Goal: Transaction & Acquisition: Download file/media

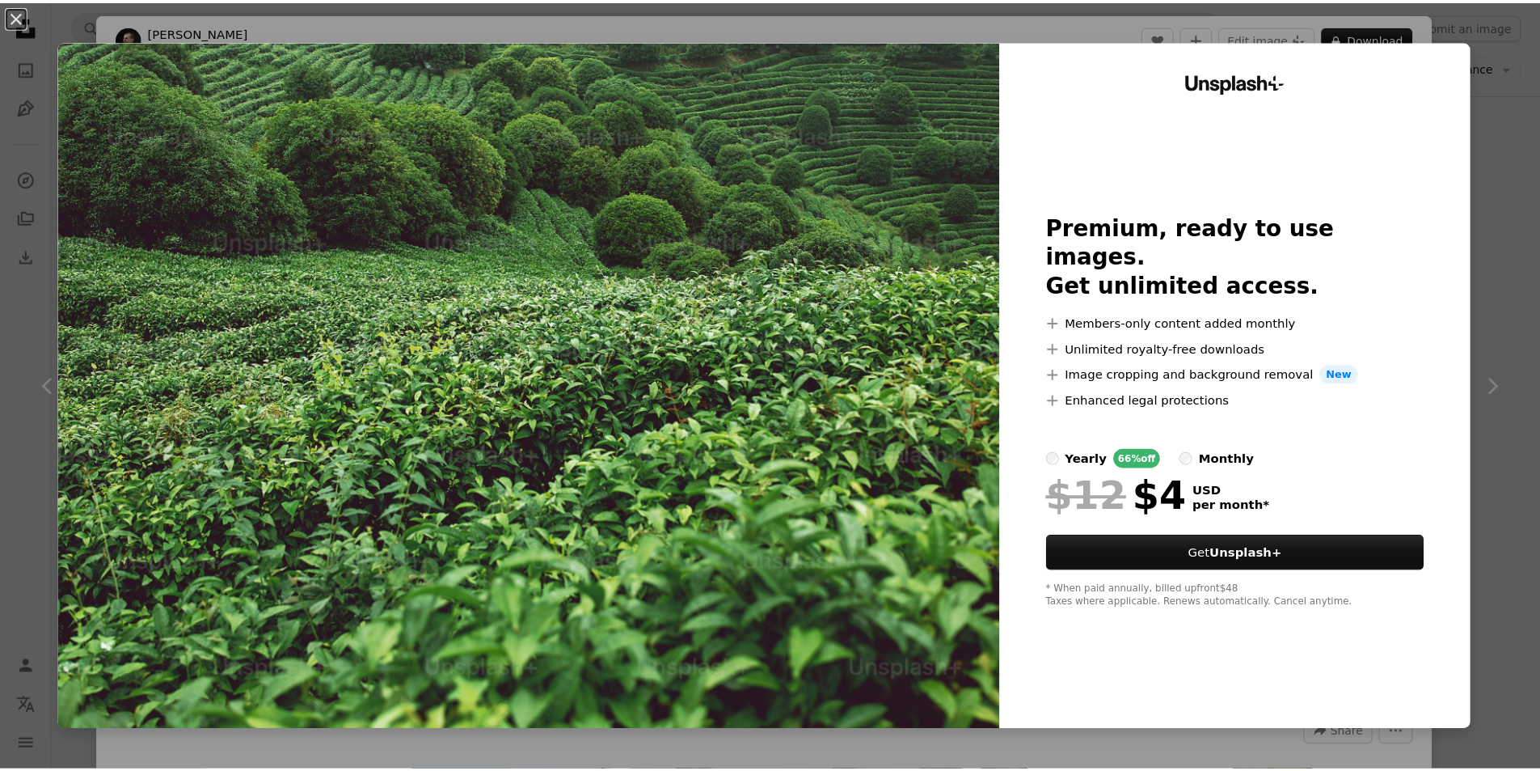
scroll to position [1051, 0]
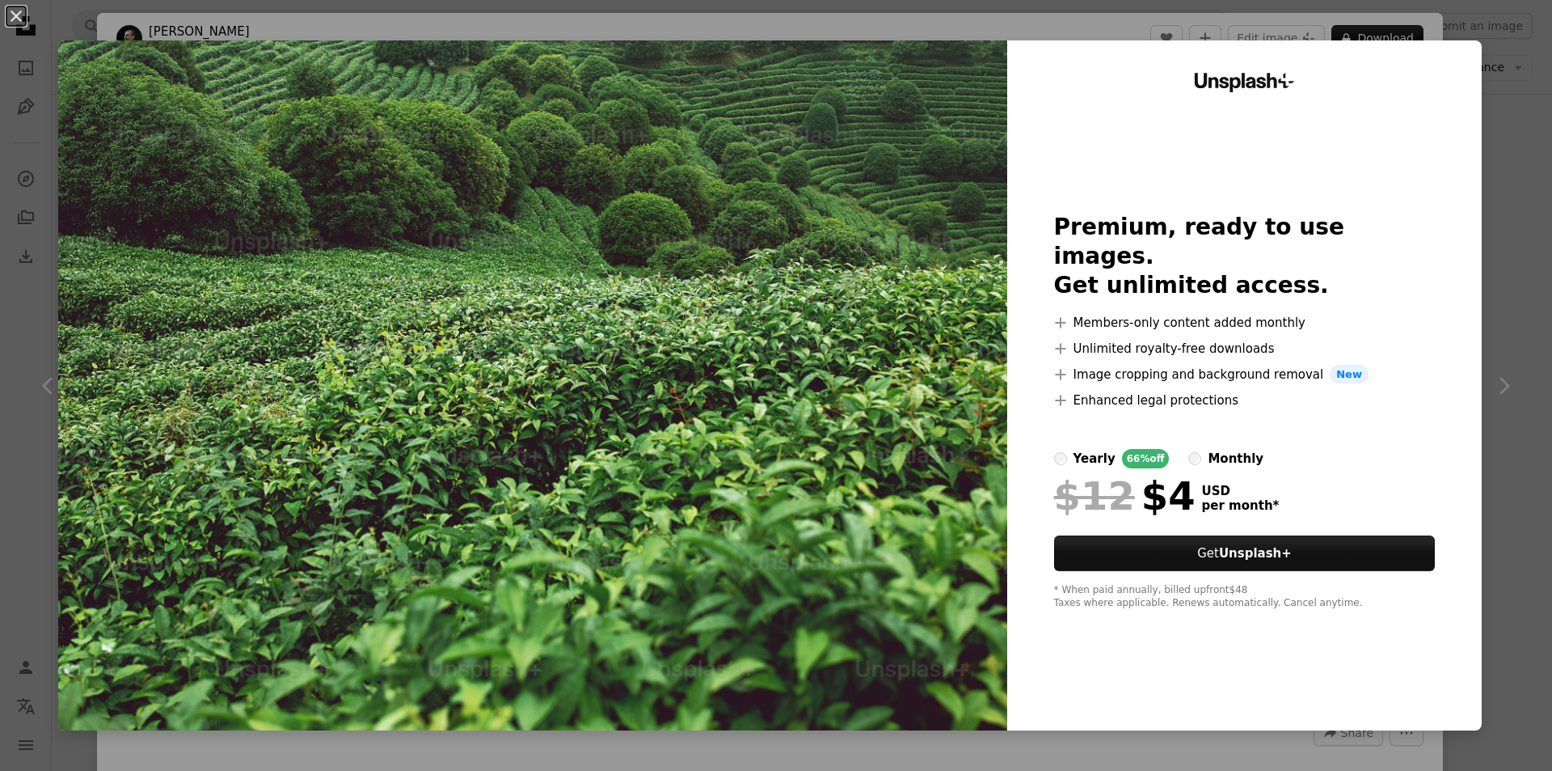
click at [1487, 88] on div "An X shape Unsplash+ Premium, ready to use images. Get unlimited access. A plus…" at bounding box center [776, 385] width 1552 height 771
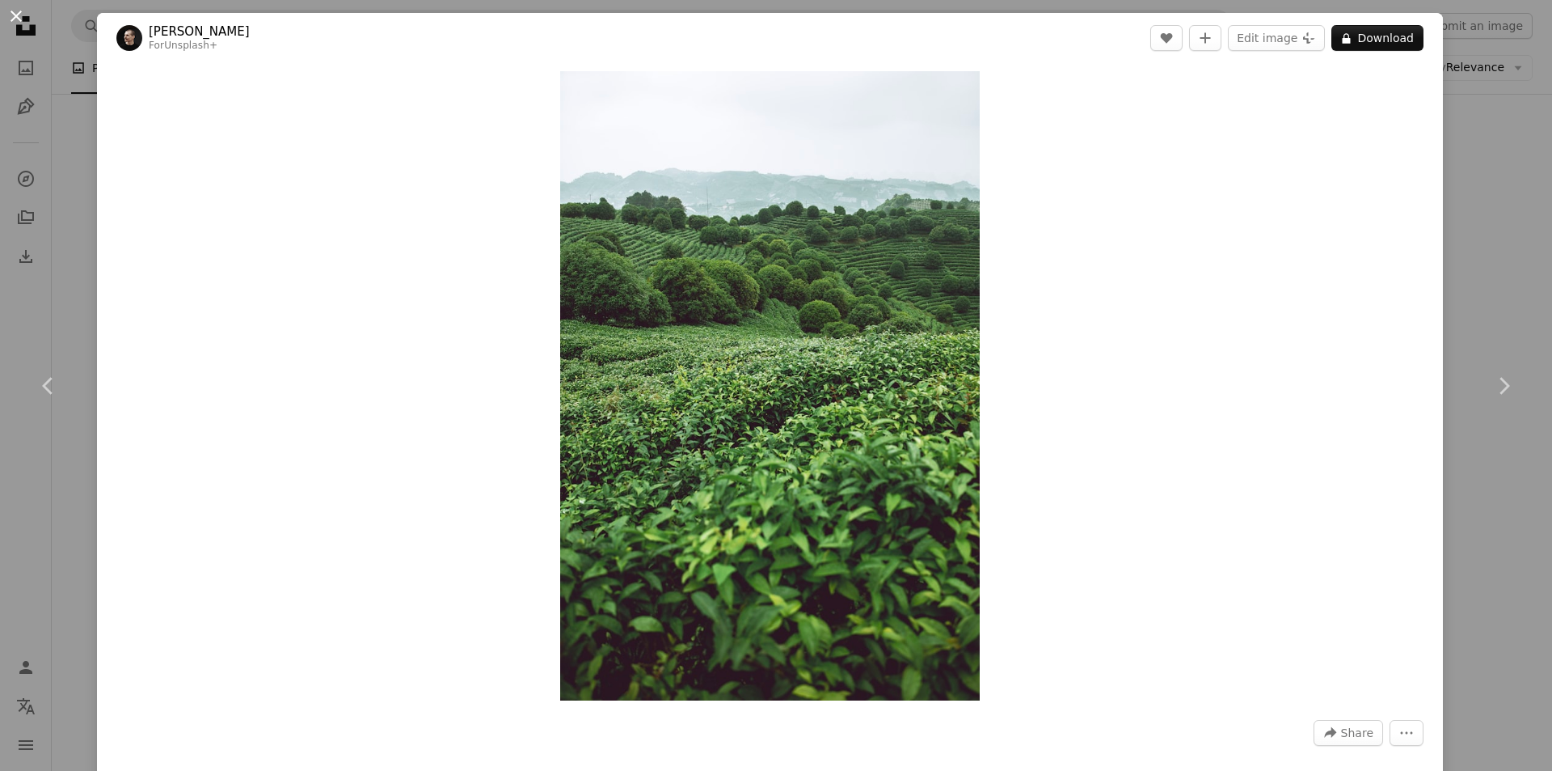
click at [20, 24] on button "An X shape" at bounding box center [15, 15] width 19 height 19
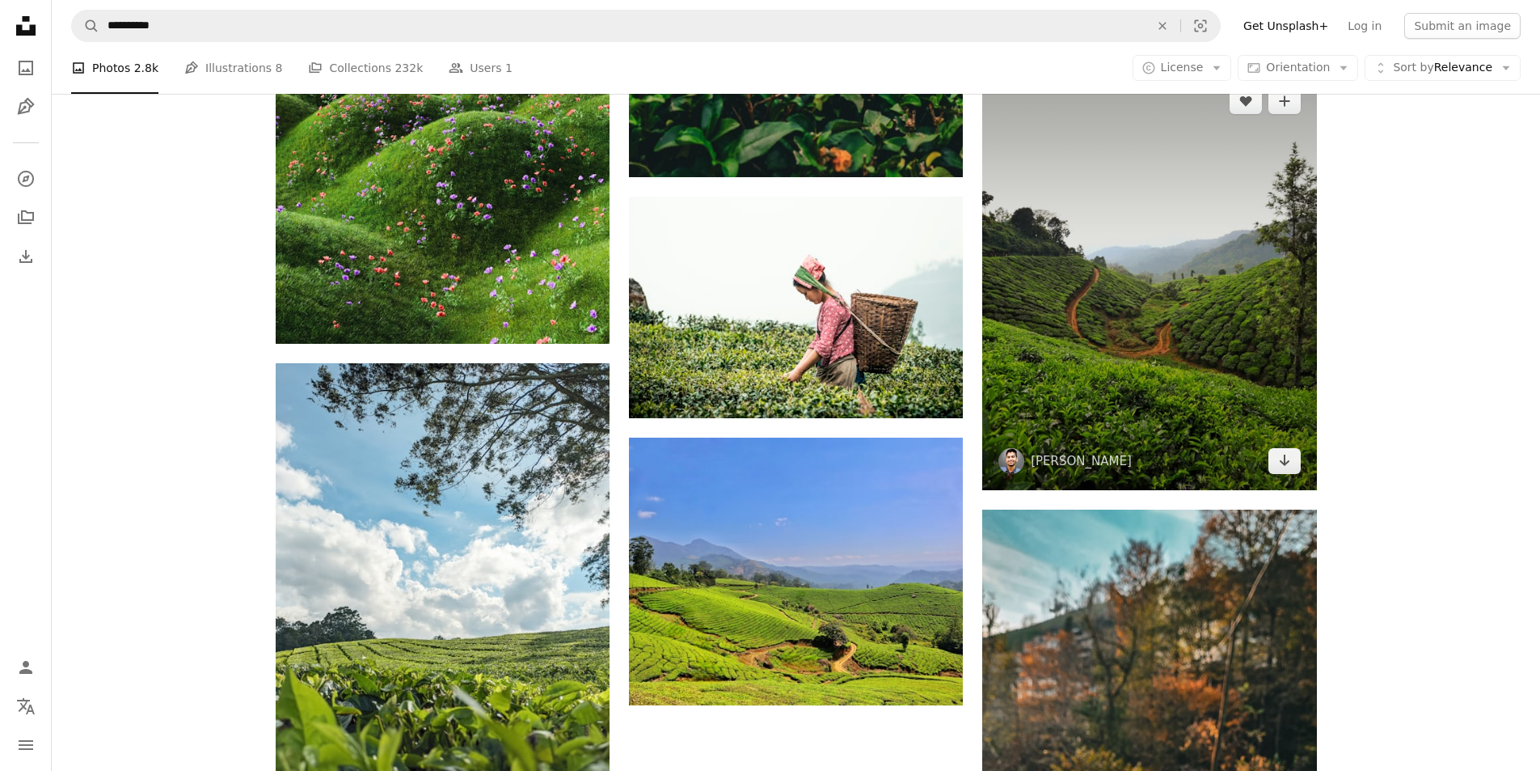
scroll to position [6711, 0]
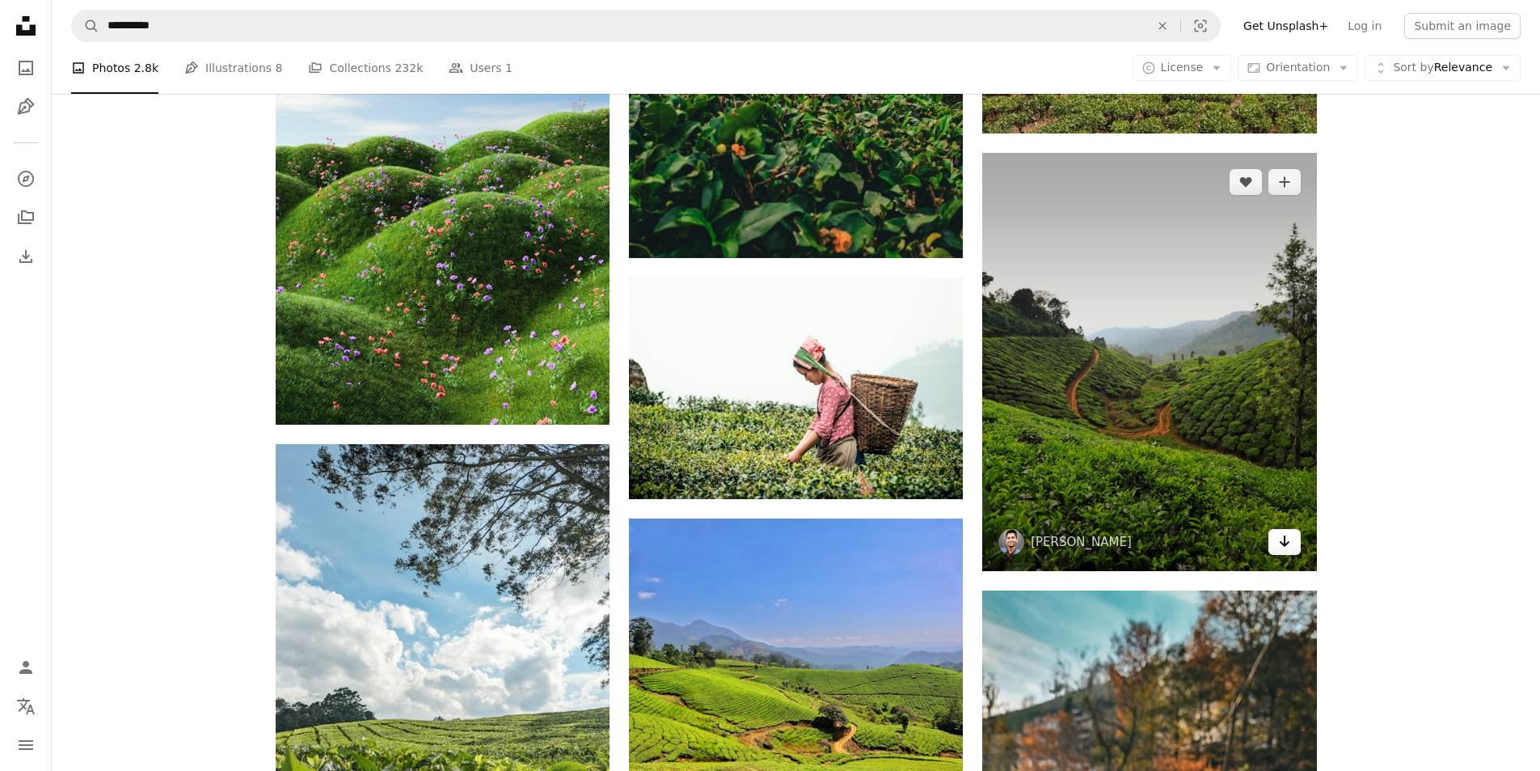
click at [1293, 549] on link "Arrow pointing down" at bounding box center [1285, 542] width 32 height 26
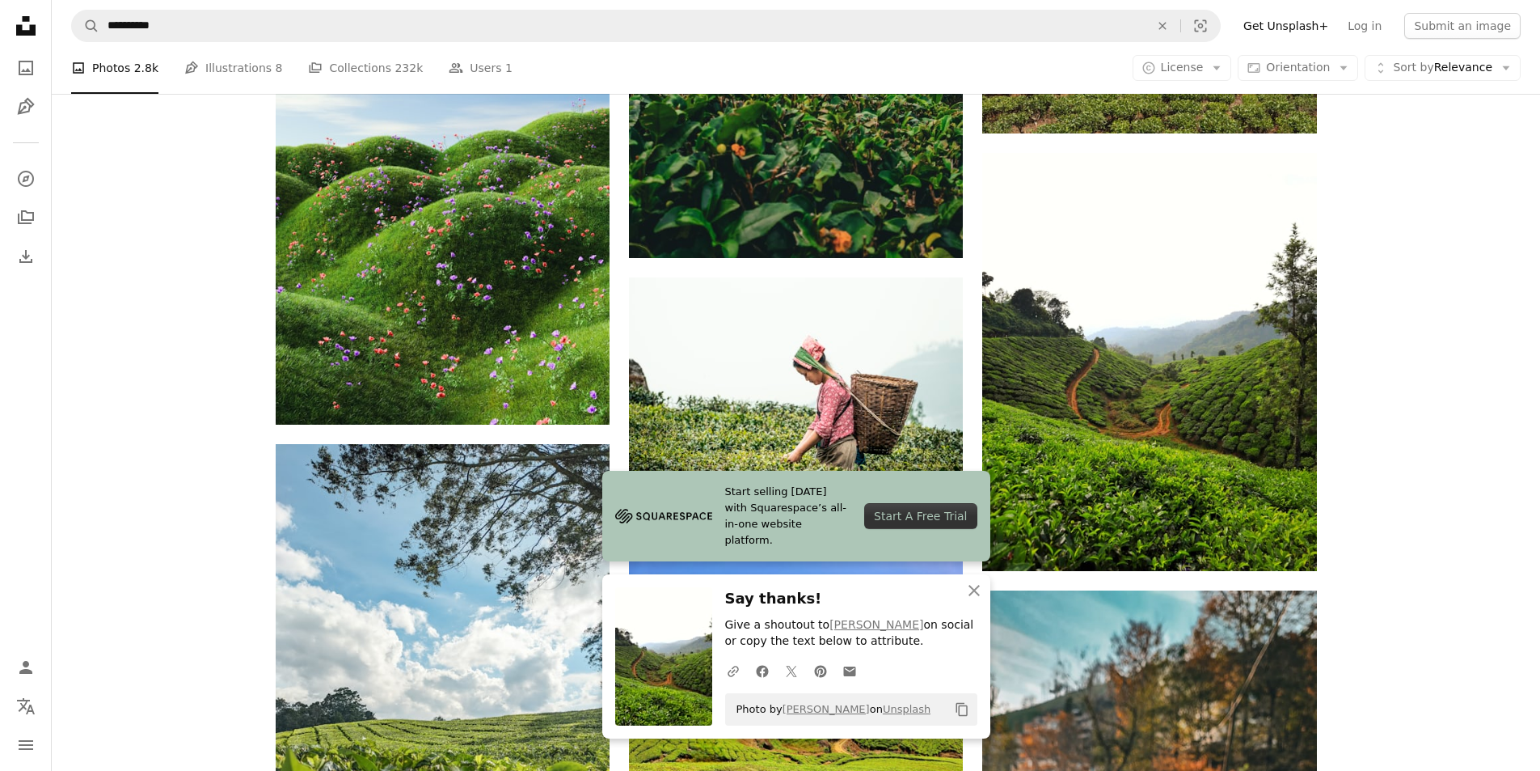
drag, startPoint x: 353, startPoint y: 44, endPoint x: 93, endPoint y: 44, distance: 259.5
click at [95, 44] on nav "**********" at bounding box center [796, 26] width 1488 height 52
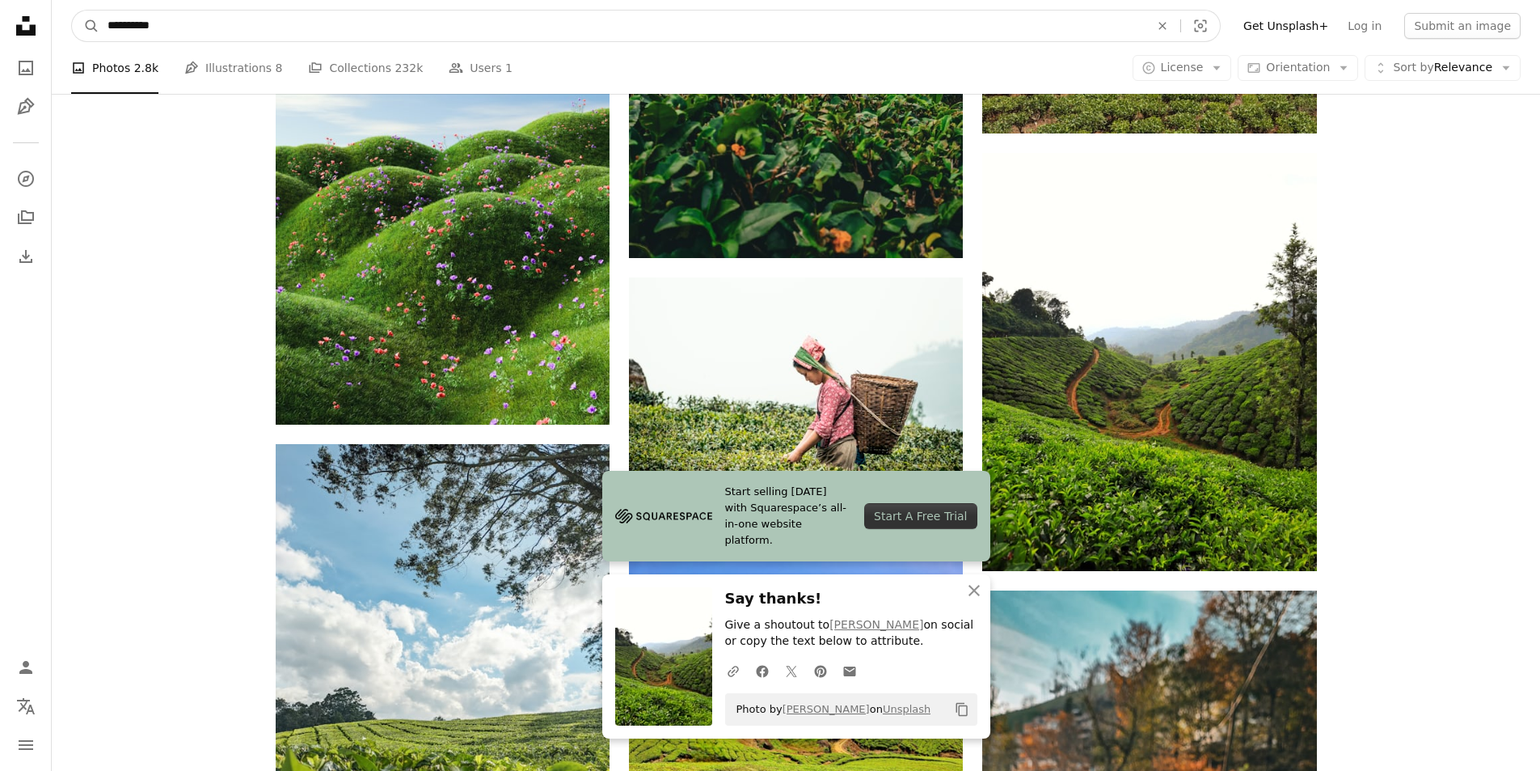
drag, startPoint x: 174, startPoint y: 23, endPoint x: 0, endPoint y: 30, distance: 174.0
type input "********"
click at [72, 11] on button "A magnifying glass" at bounding box center [85, 26] width 27 height 31
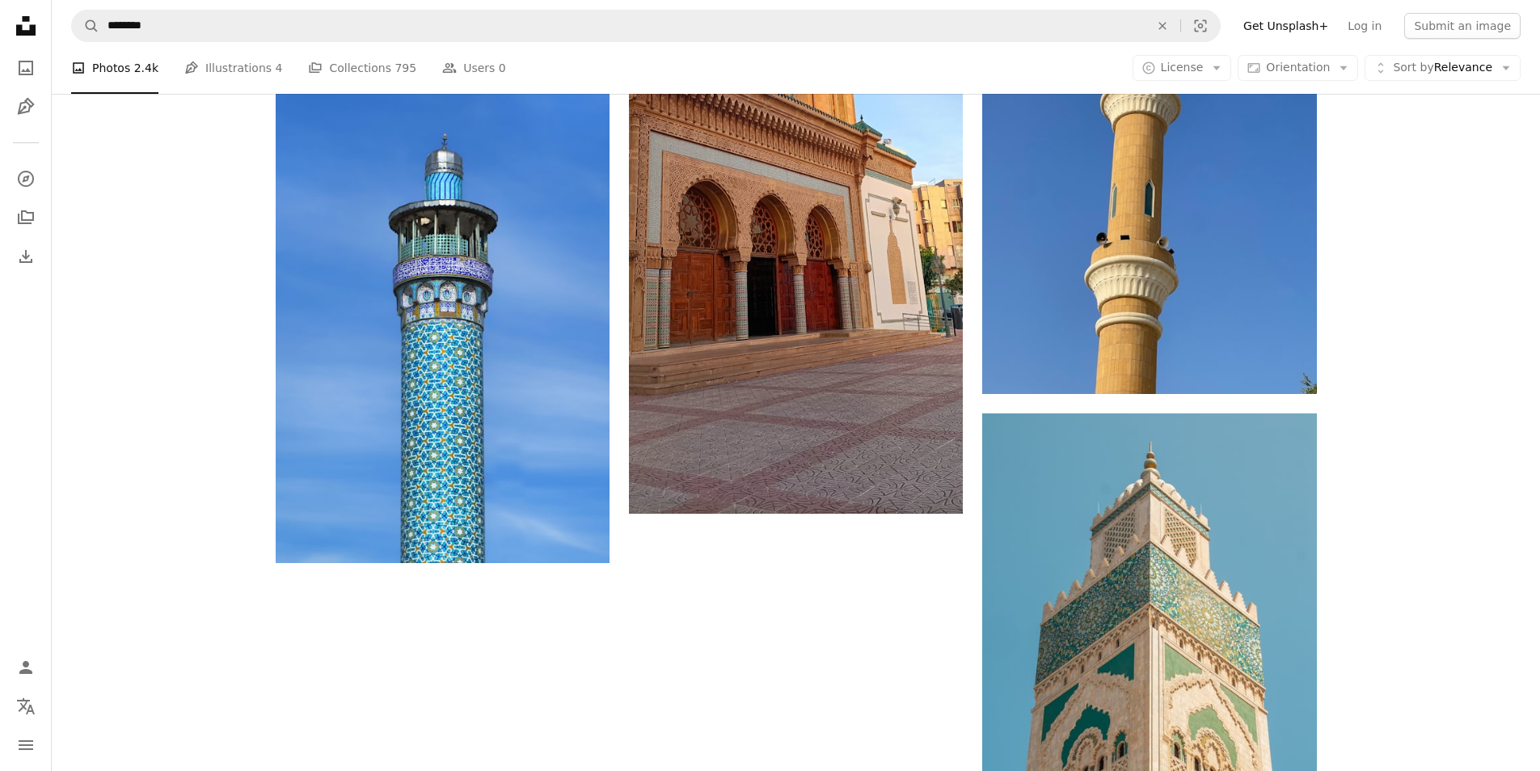
scroll to position [2345, 0]
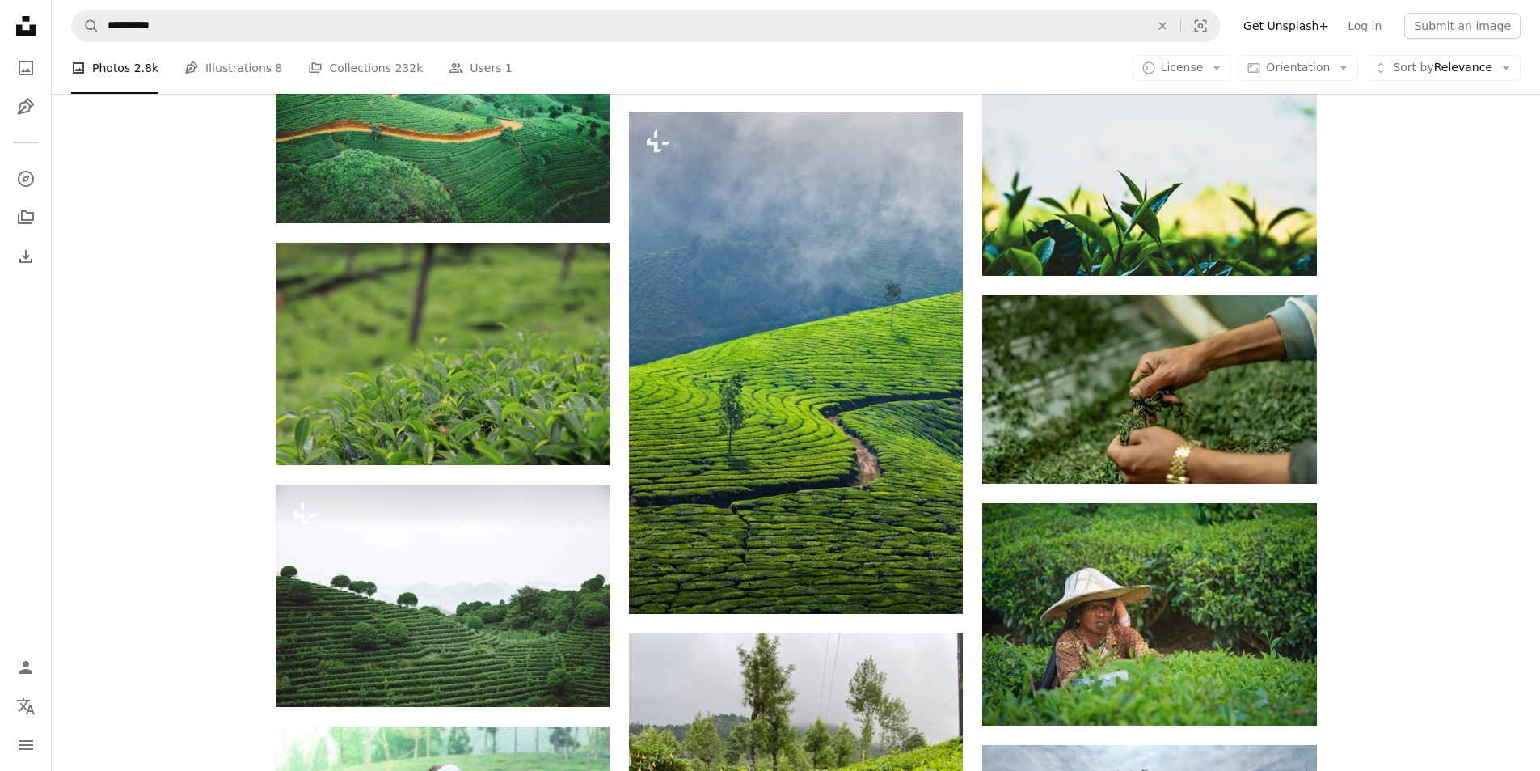
scroll to position [6711, 0]
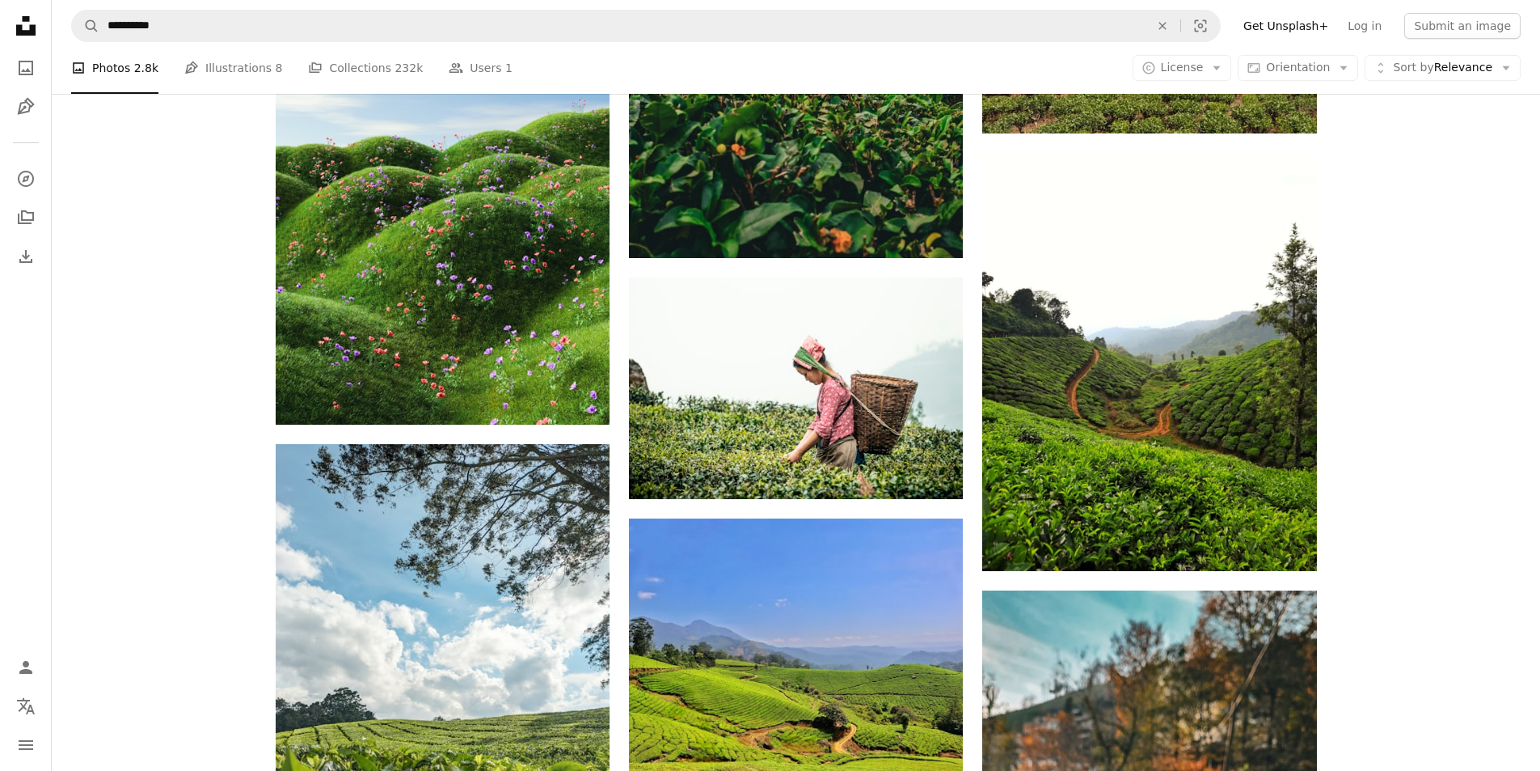
drag, startPoint x: 15, startPoint y: 2, endPoint x: 204, endPoint y: 250, distance: 312.1
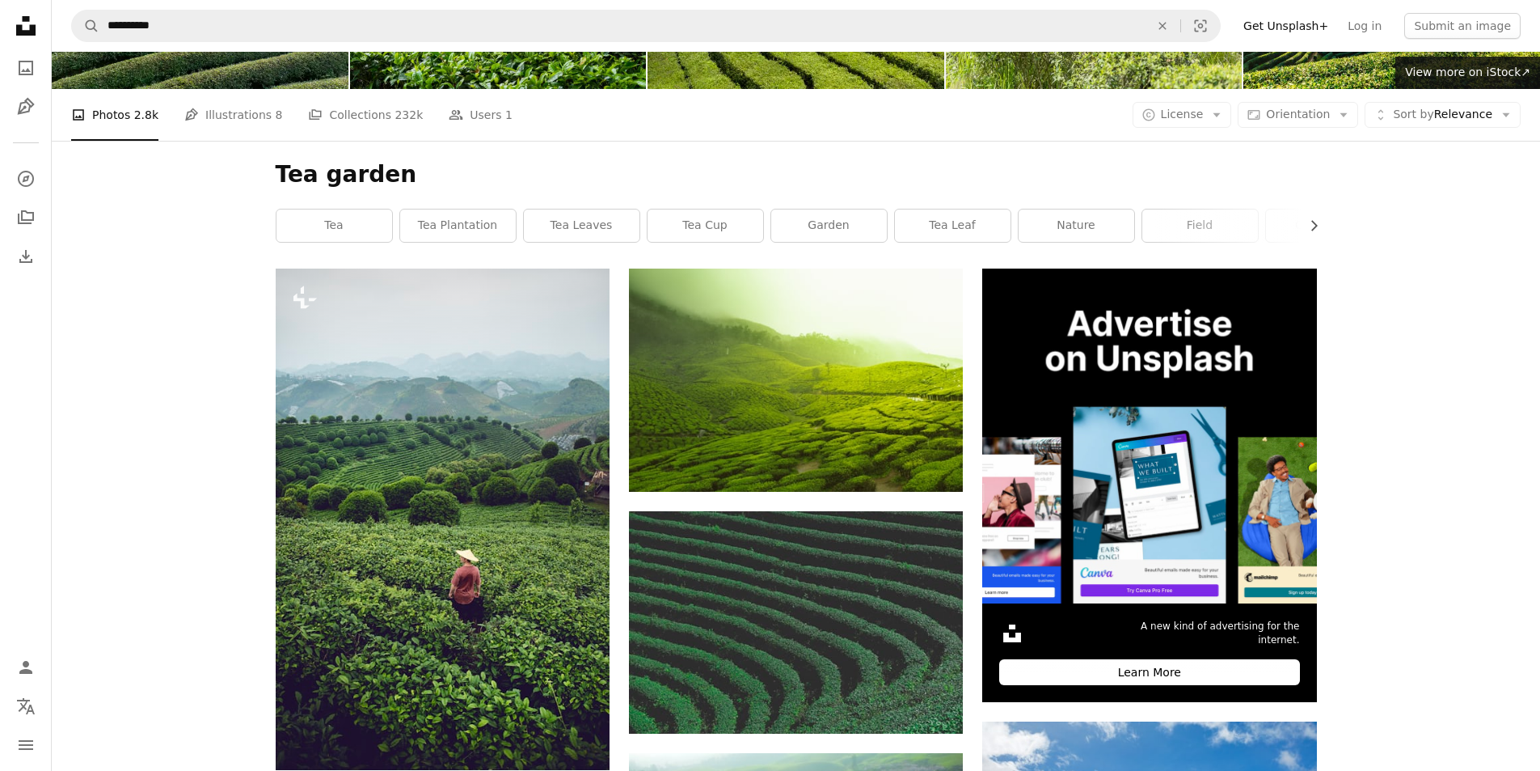
scroll to position [0, 0]
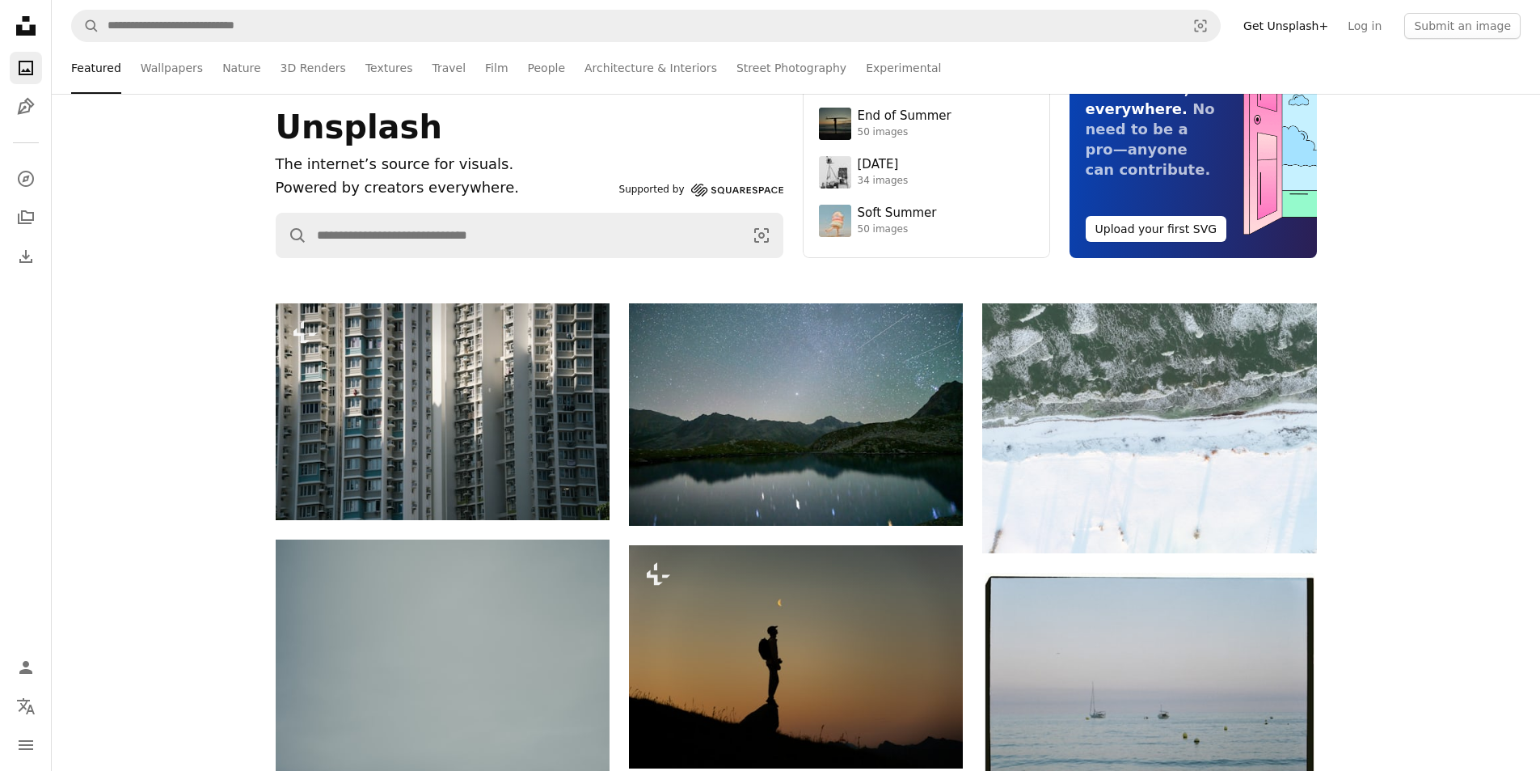
scroll to position [243, 0]
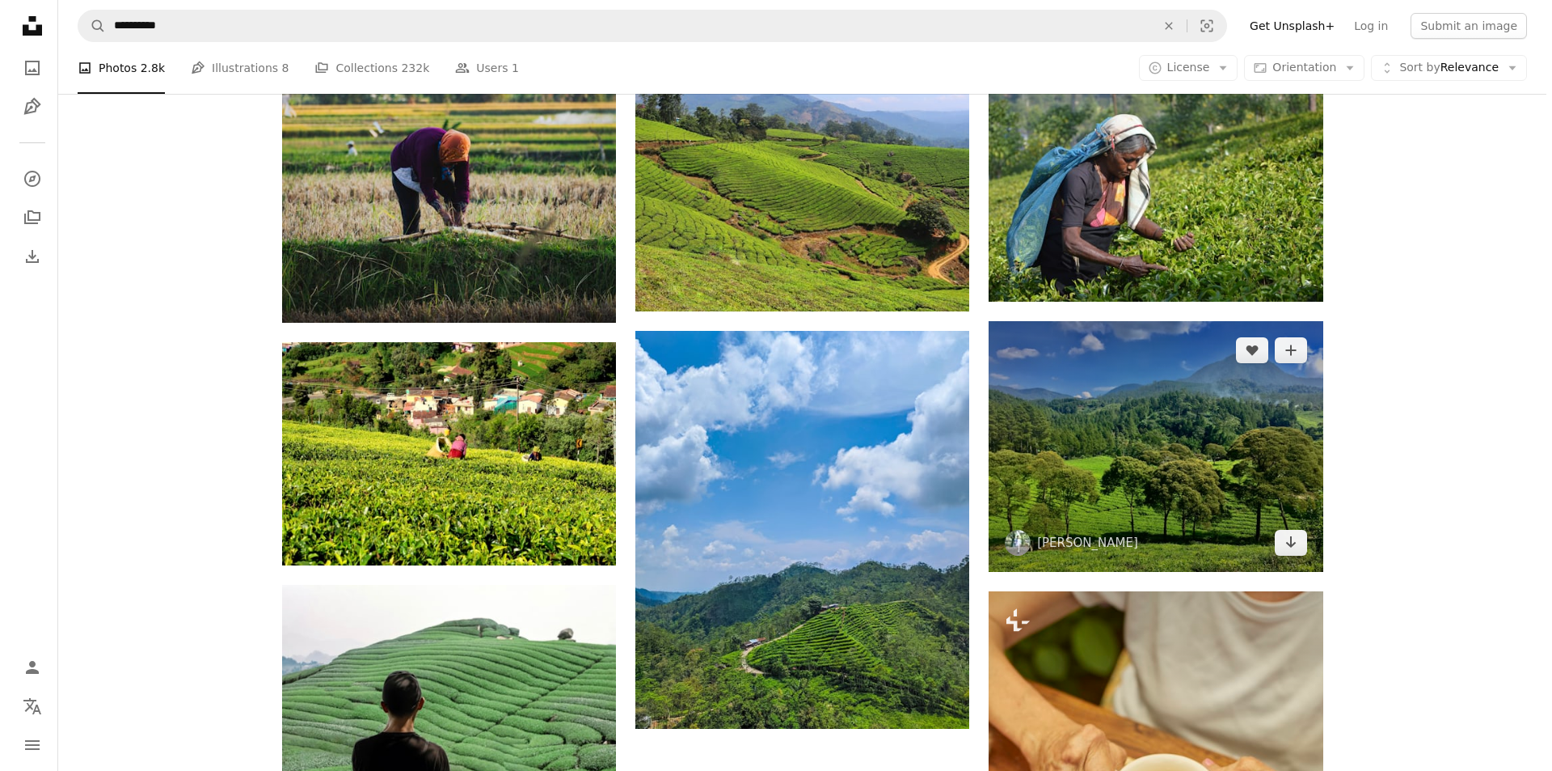
scroll to position [10672, 0]
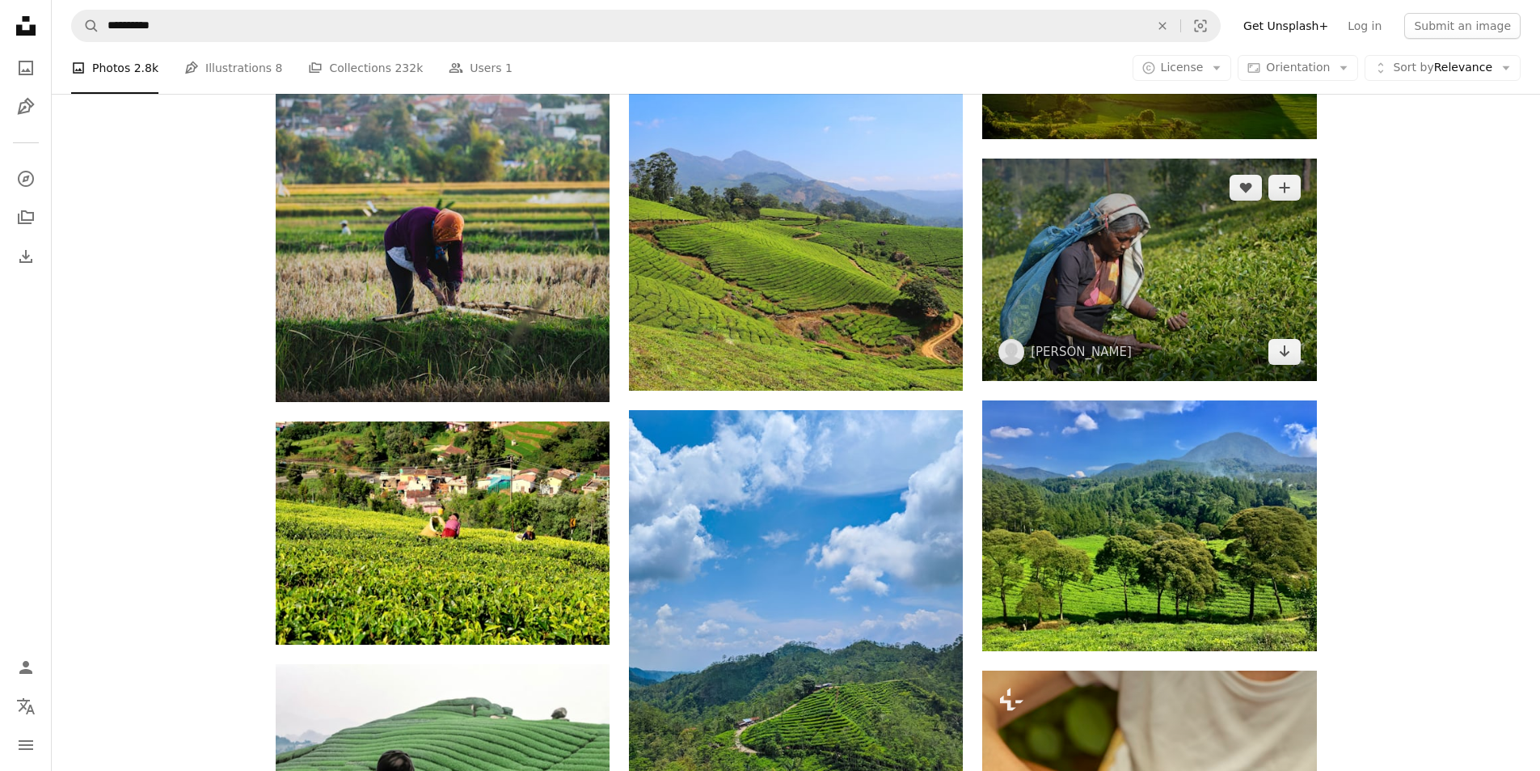
click at [1169, 345] on img at bounding box center [1149, 269] width 334 height 222
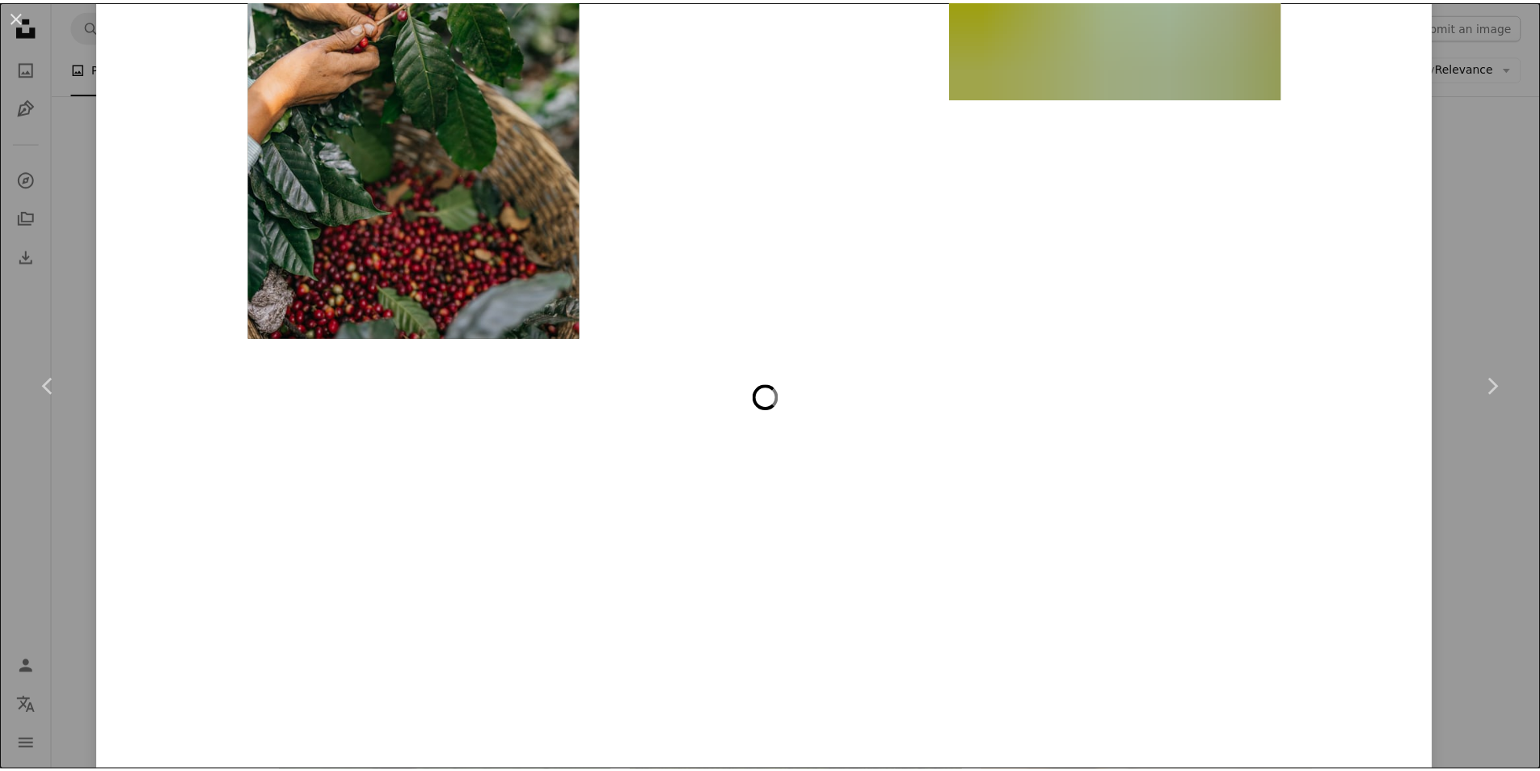
scroll to position [7619, 0]
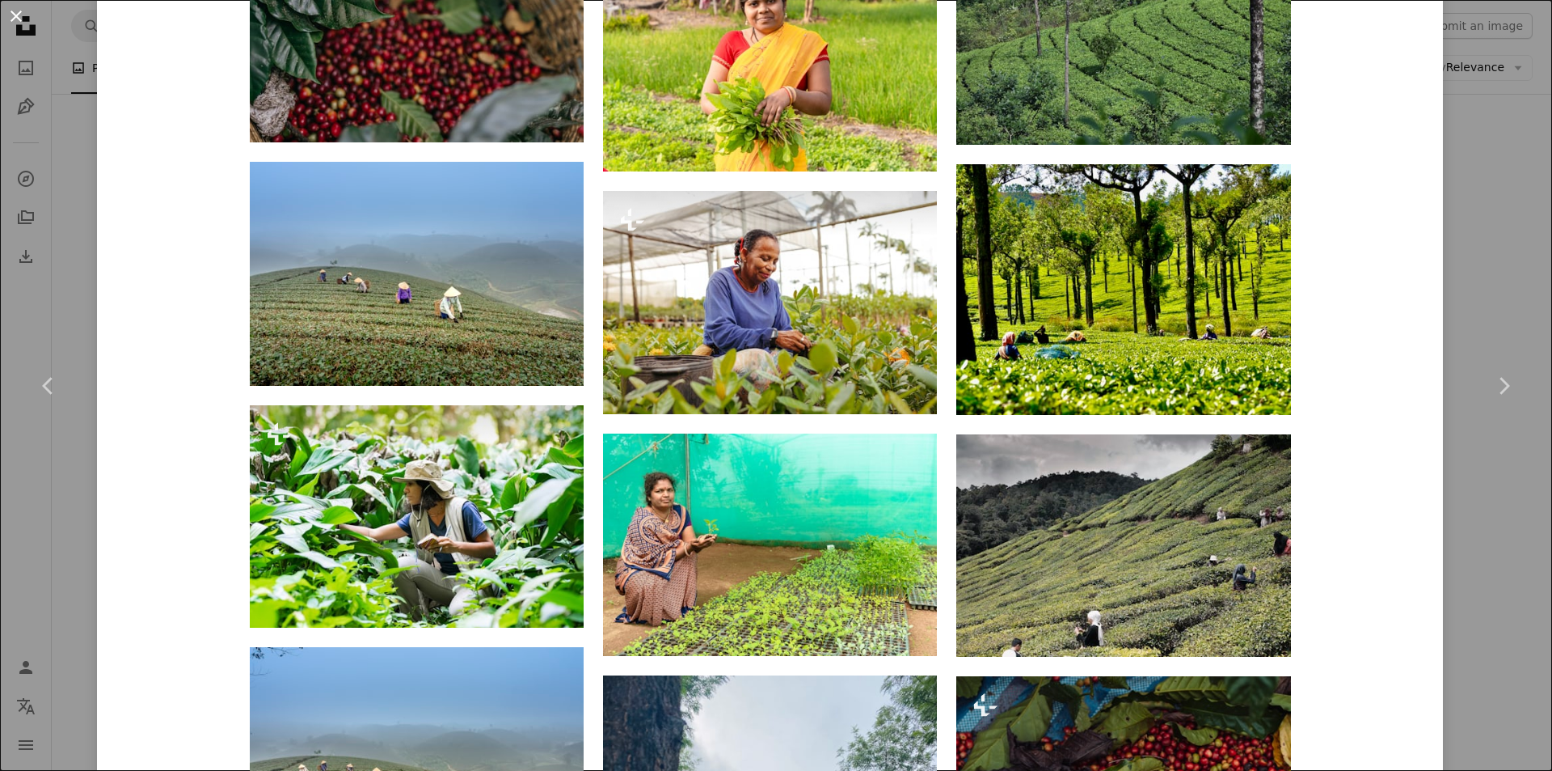
click at [24, 20] on button "An X shape" at bounding box center [15, 15] width 19 height 19
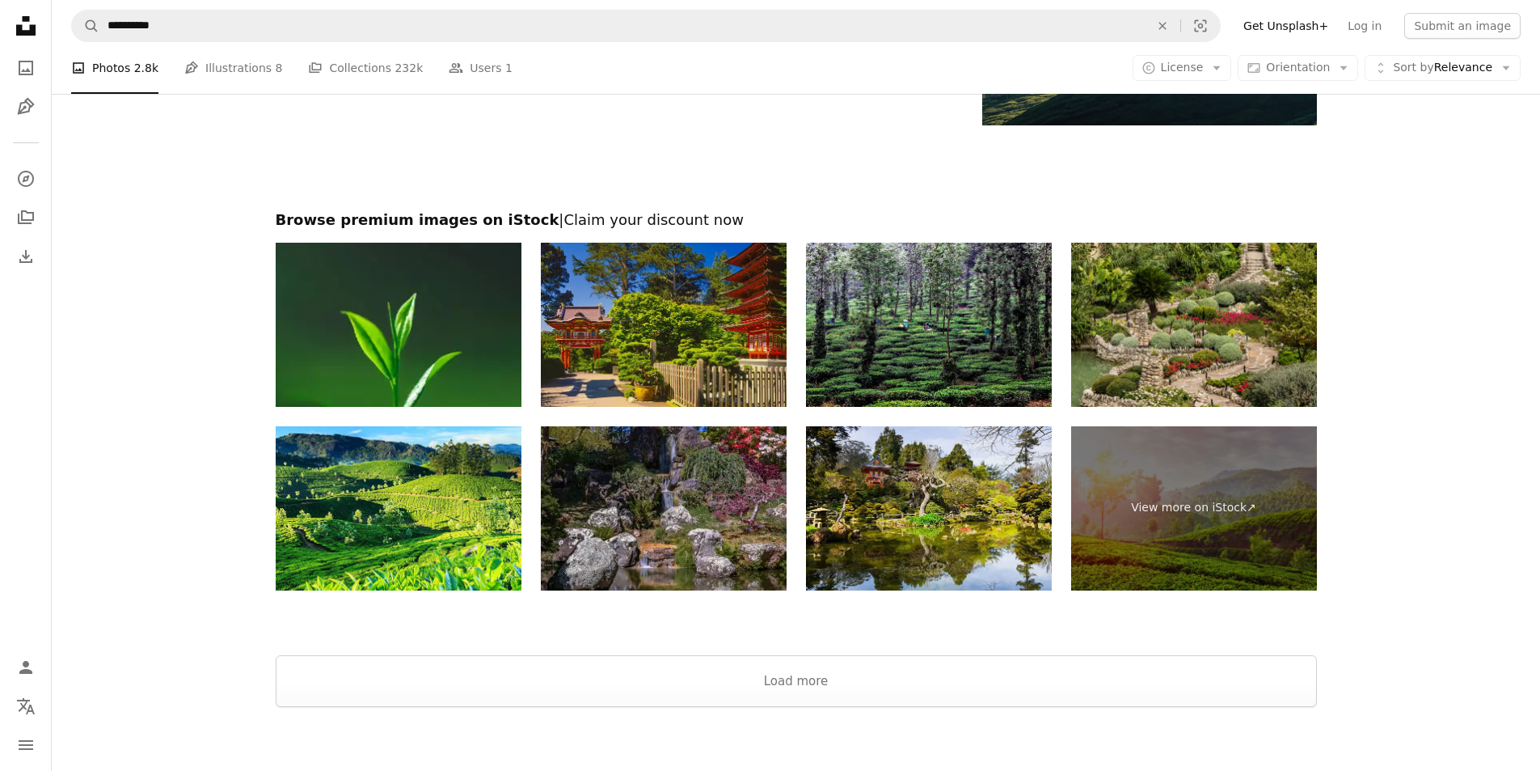
scroll to position [12502, 0]
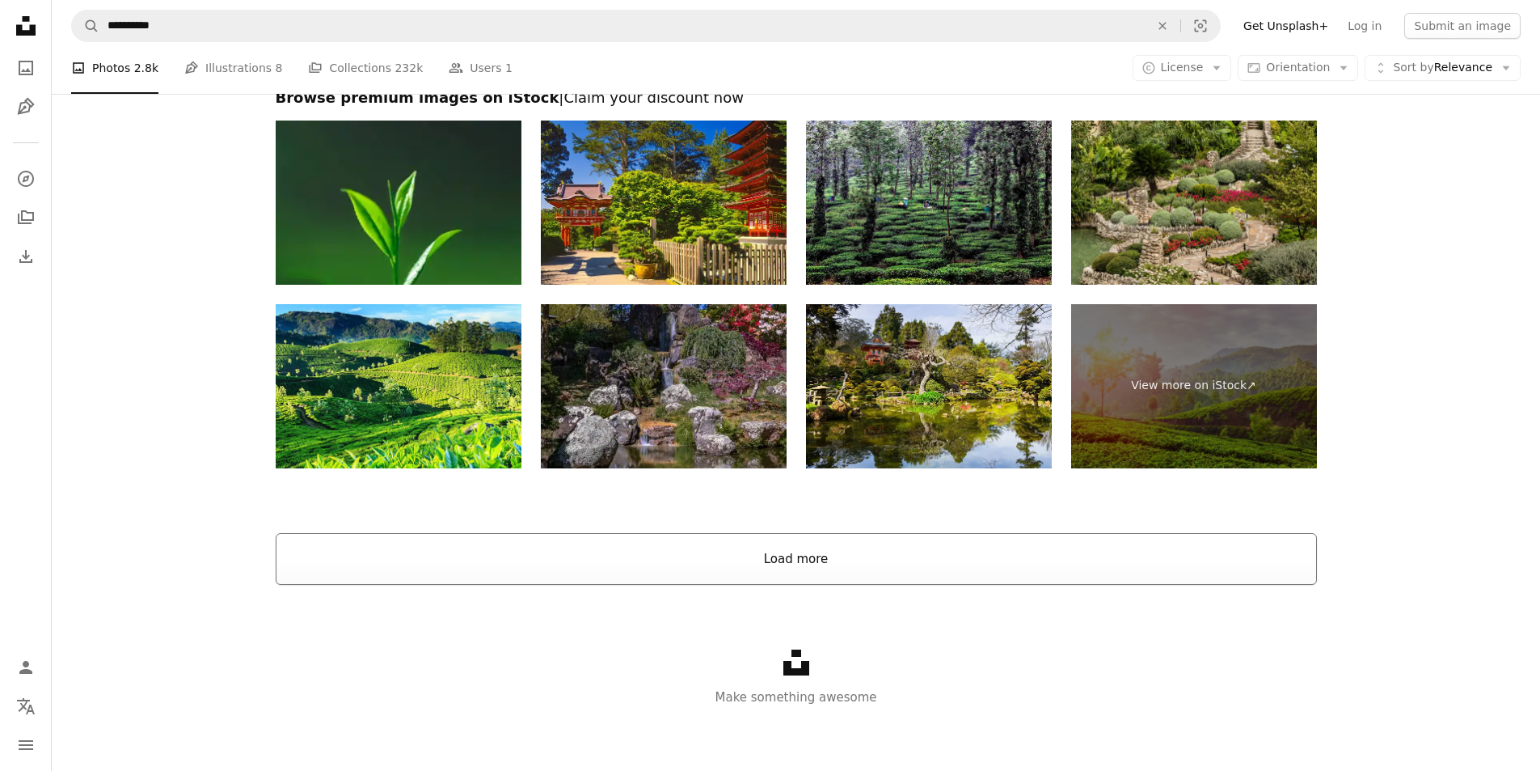
click at [782, 547] on button "Load more" at bounding box center [796, 559] width 1041 height 52
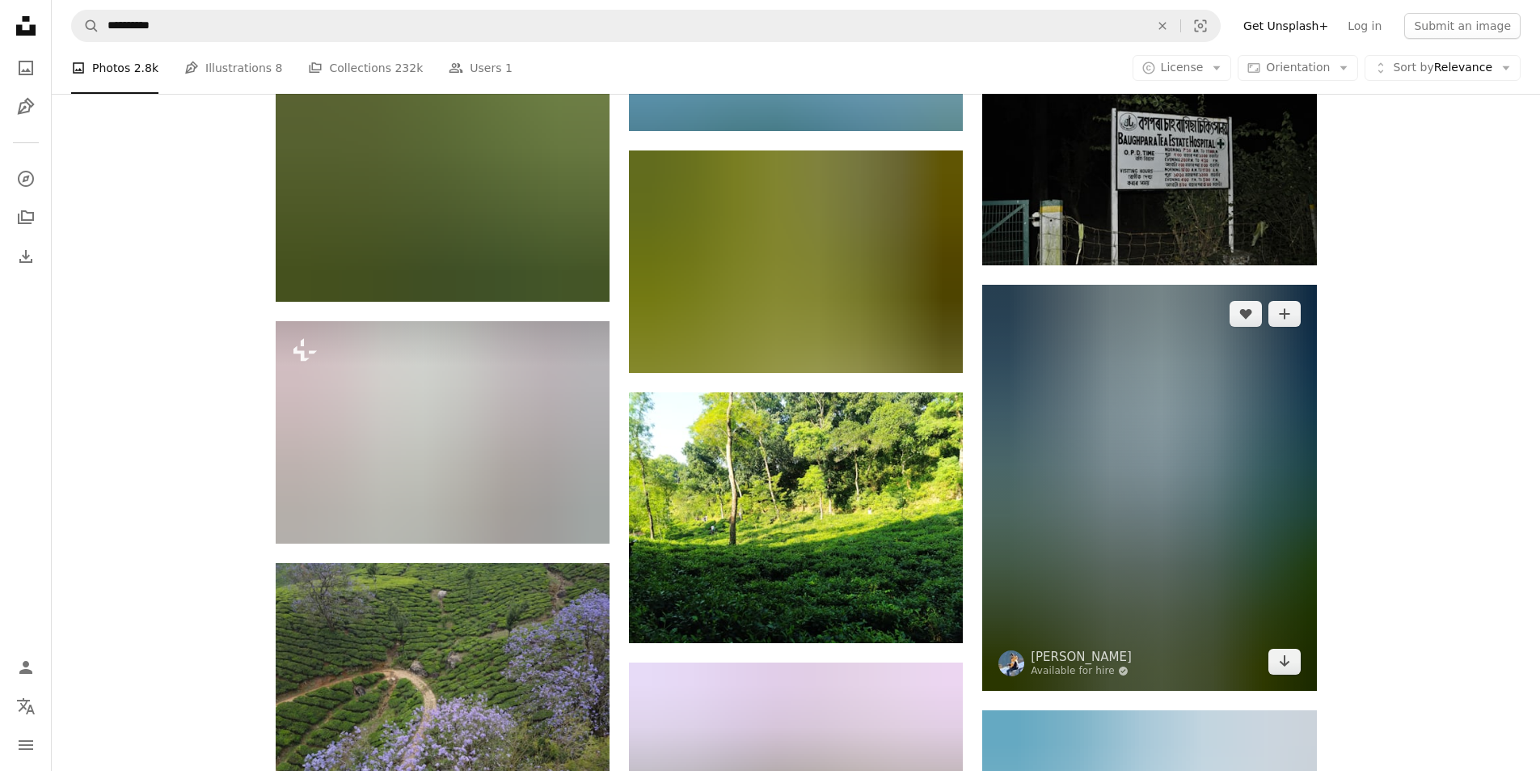
scroll to position [17596, 0]
